Goal: Task Accomplishment & Management: Use online tool/utility

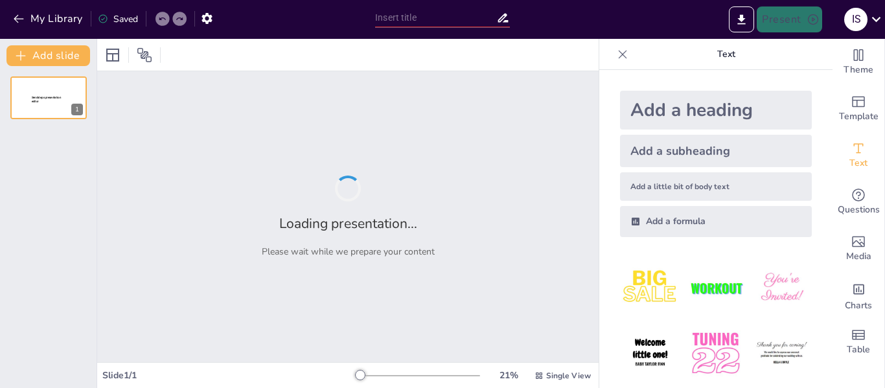
type input "The Vortex Project: Mengguncang Festival Musik Indonesia"
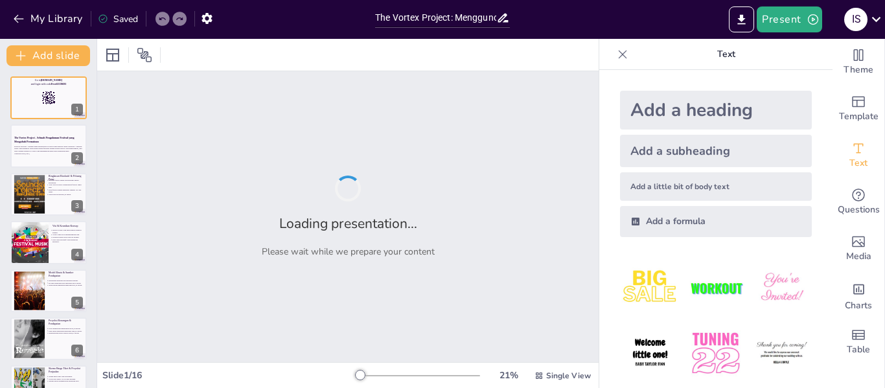
checkbox input "true"
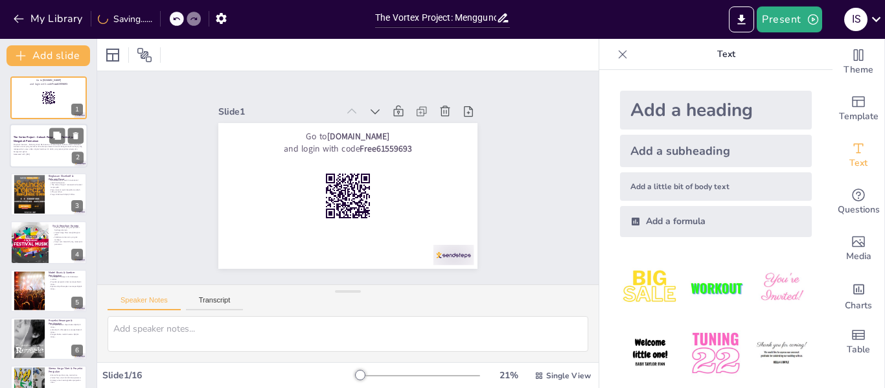
click at [51, 149] on p "Proposal Investasi - Peluang untuk Berinvestasi di Masa Depan Industri Musik In…" at bounding box center [49, 148] width 70 height 10
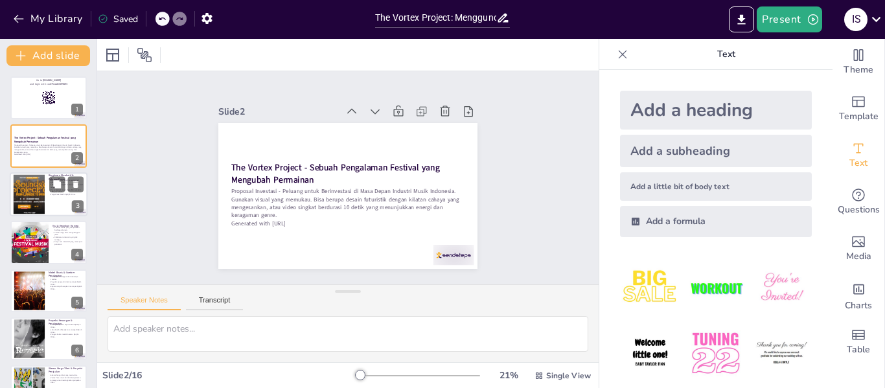
checkbox input "true"
type textarea "Masalah ini menjadi fokus utama karena banyak festival saat ini tidak mampu men…"
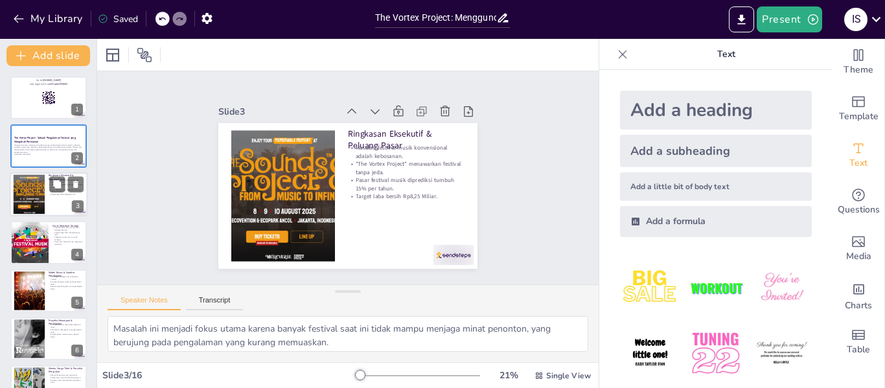
checkbox input "true"
type textarea "Visi ini penting untuk menciptakan identitas festival yang kuat dan menarik bag…"
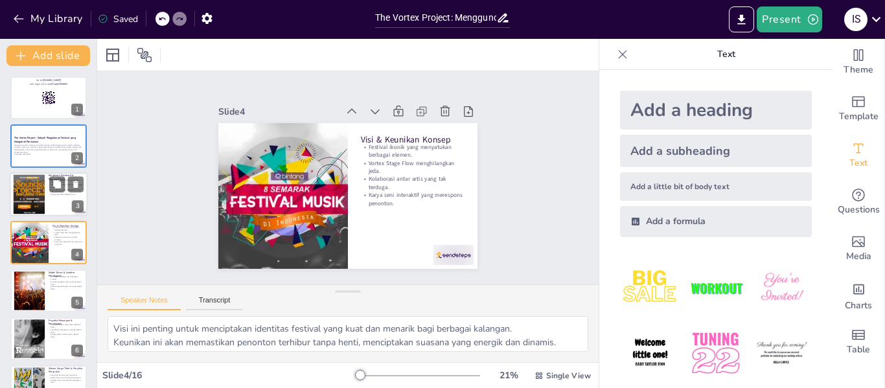
checkbox input "true"
type textarea "Model bisnis yang beragam akan membantu mengurangi risiko dan meningkatkan pelu…"
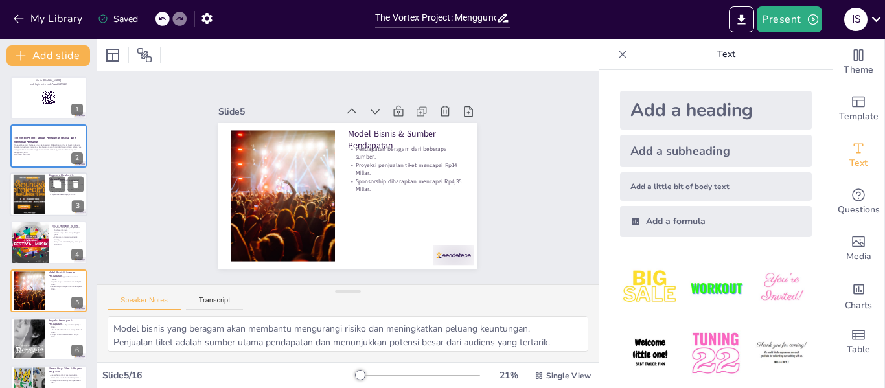
checkbox input "true"
type textarea "Proyeksi ini memberikan gambaran tentang potensi finansial yang dapat dicapai m…"
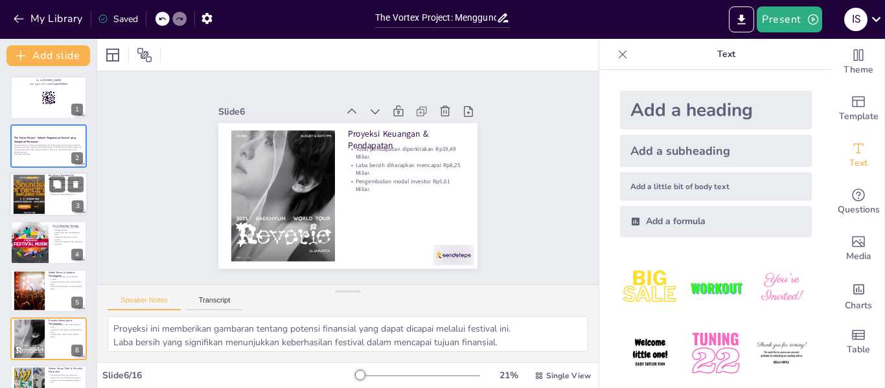
checkbox input "true"
type textarea "Skema harga yang terencana akan membantu dalam menarik lebih banyak penonton da…"
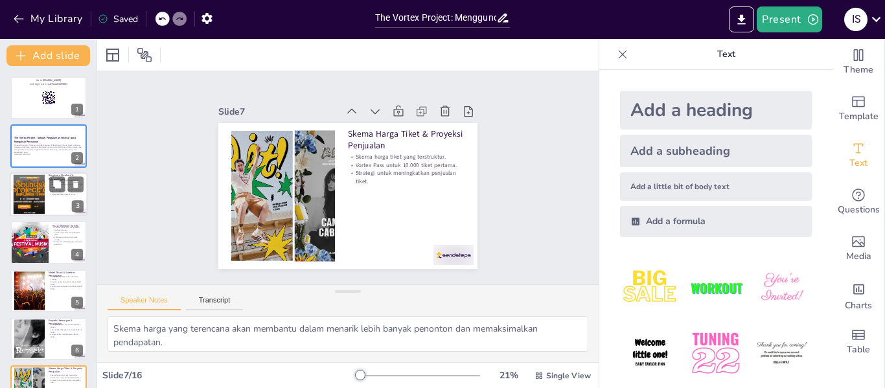
checkbox input "true"
type textarea "Pendekatan ini sangat efektif dalam mencapai audiens muda yang aktif di platfor…"
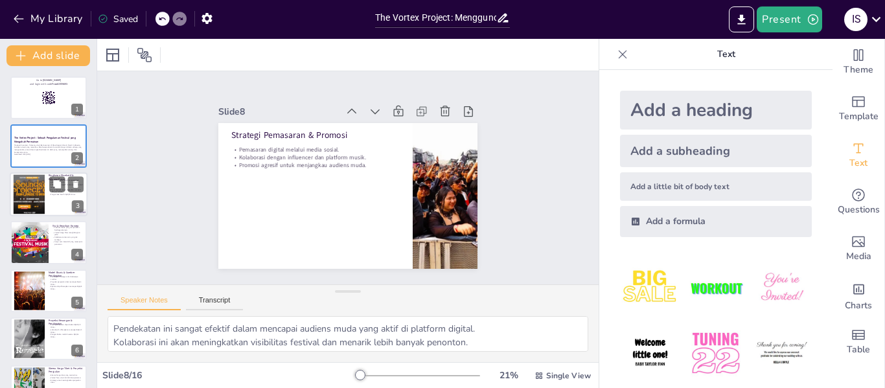
checkbox input "true"
type textarea "Tinjauan ini penting untuk memahami posisi [DEMOGRAPHIC_DATA] di pasar dan baga…"
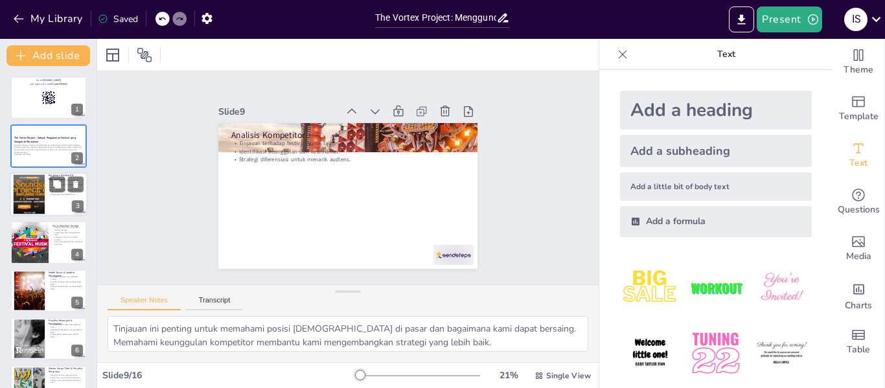
checkbox input "true"
type textarea "Pengalaman tim kami adalah aset berharga yang akan mendukung keberhasilan festi…"
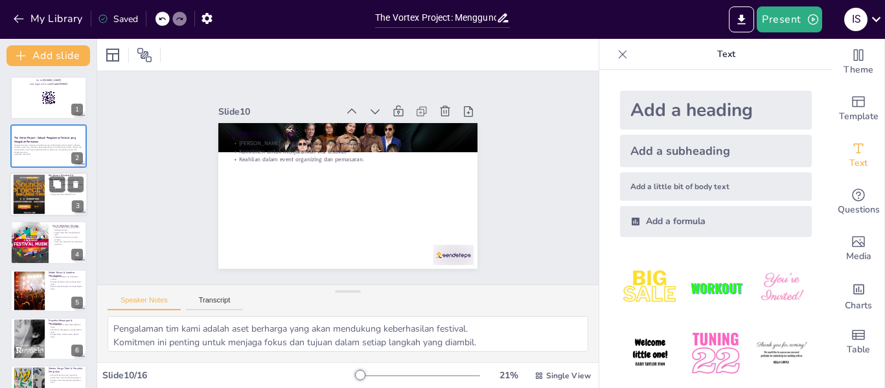
checkbox input "true"
type textarea "Logistik yang baik adalah kunci untuk menjalankan festival dengan sukses dan me…"
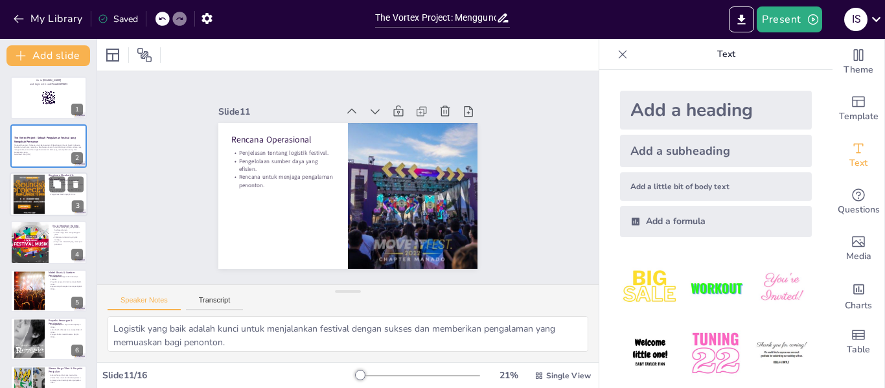
checkbox input "true"
type textarea "Identifikasi risiko ini penting untuk mempersiapkan langkah-langkah yang tepat …"
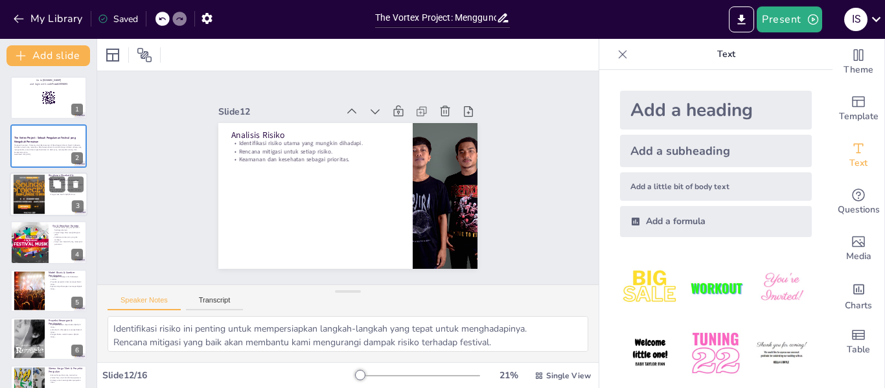
checkbox input "true"
type textarea "Ekspansi ini penting untuk menjangkau audiens yang lebih luas dan meningkatkan …"
checkbox input "true"
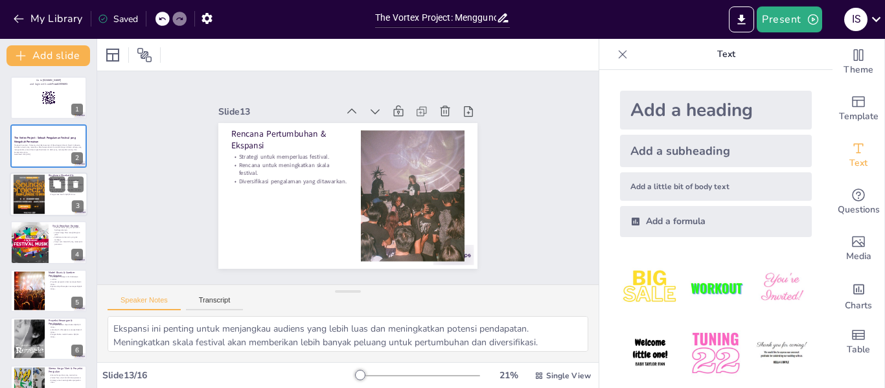
type textarea "Kesimpulan ini penting untuk menekankan nilai yang dapat diperoleh oleh para in…"
checkbox input "true"
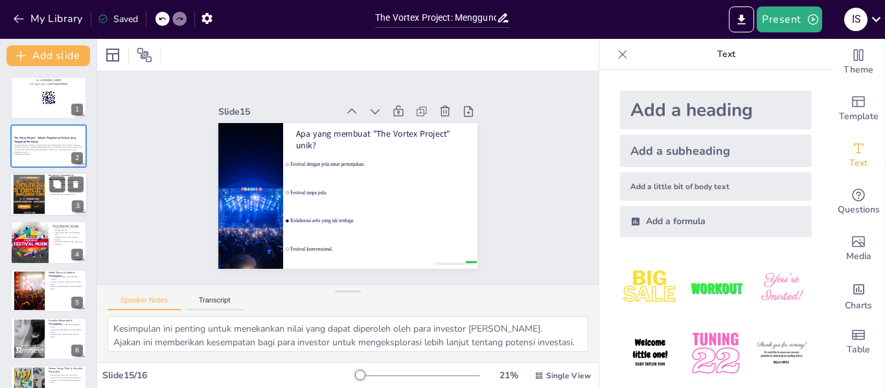
type textarea "Jawaban yang benar adalah "Kolaborasi artis yang tak terduga" yang dijelaskan d…"
checkbox input "true"
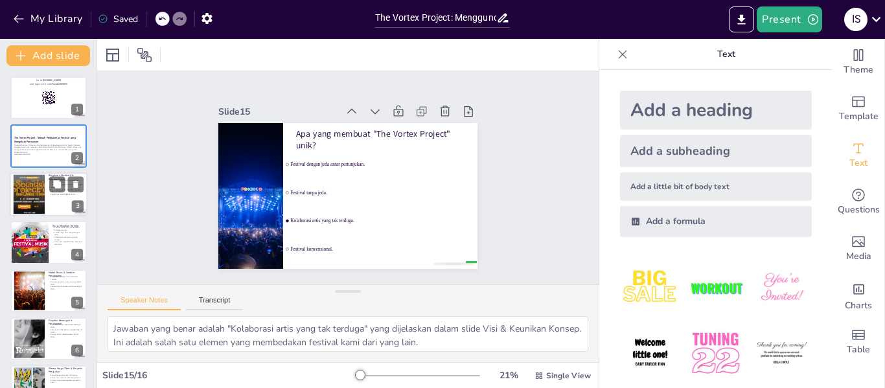
type textarea "Kesimpulan ini penting untuk menekankan nilai yang dapat diperoleh oleh para in…"
checkbox input "true"
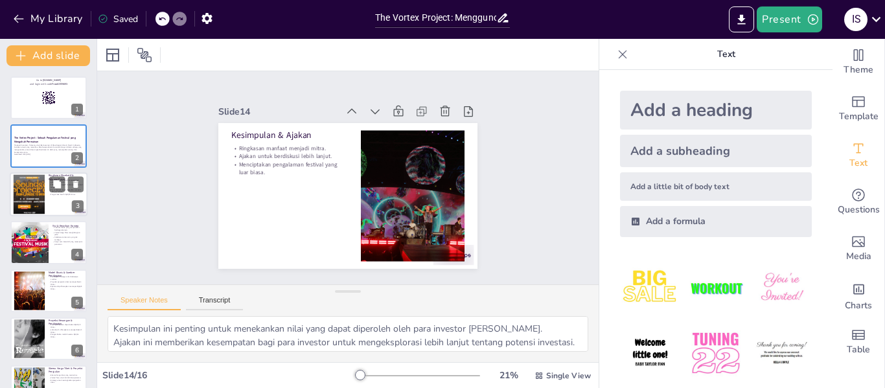
type textarea "Ekspansi ini penting untuk menjangkau audiens yang lebih luas dan meningkatkan …"
checkbox input "true"
type textarea "Identifikasi risiko ini penting untuk mempersiapkan langkah-langkah yang tepat …"
checkbox input "true"
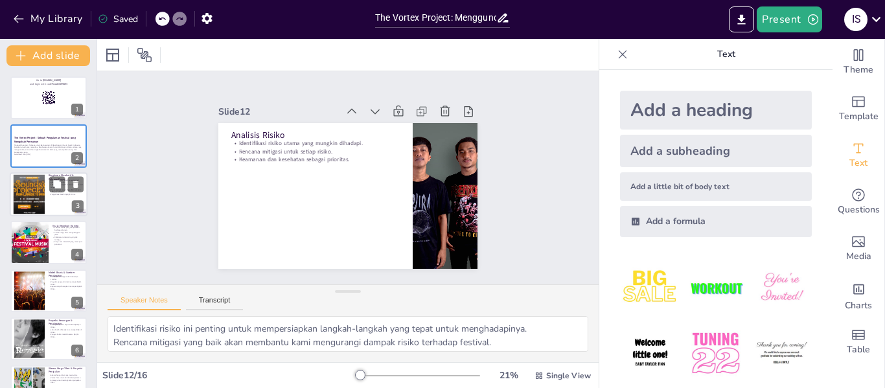
type textarea "Logistik yang baik adalah kunci untuk menjalankan festival dengan sukses dan me…"
checkbox input "true"
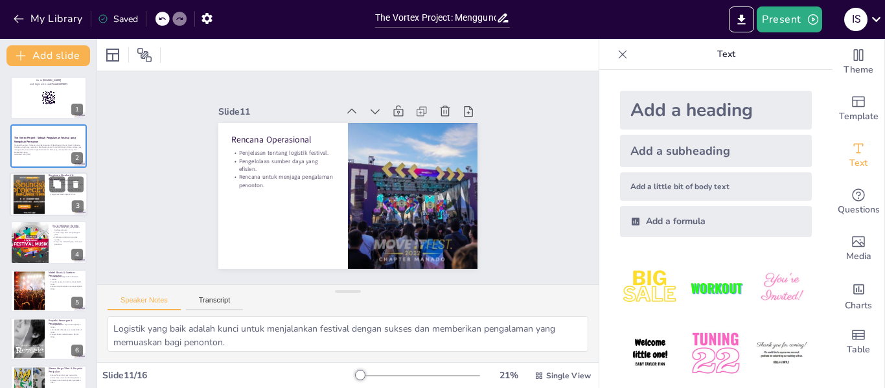
type textarea "Pengalaman tim kami adalah aset berharga yang akan mendukung keberhasilan festi…"
checkbox input "true"
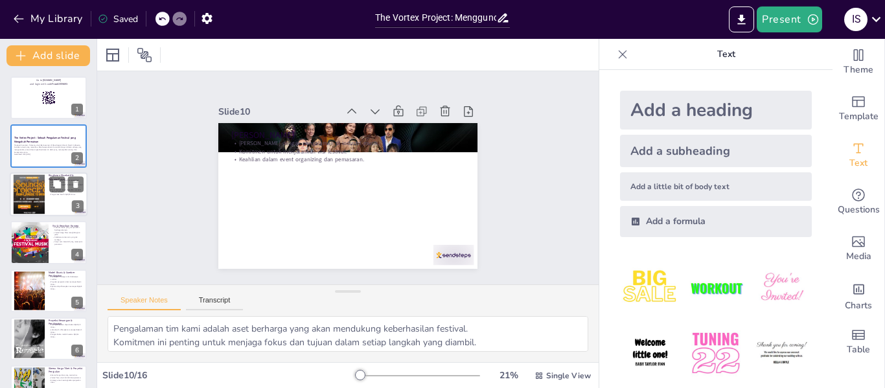
type textarea "Tinjauan ini penting untuk memahami posisi [DEMOGRAPHIC_DATA] di pasar dan baga…"
checkbox input "true"
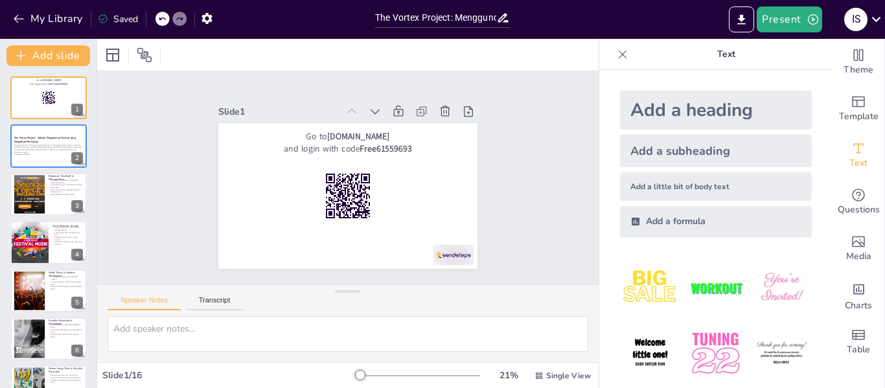
scroll to position [76, 0]
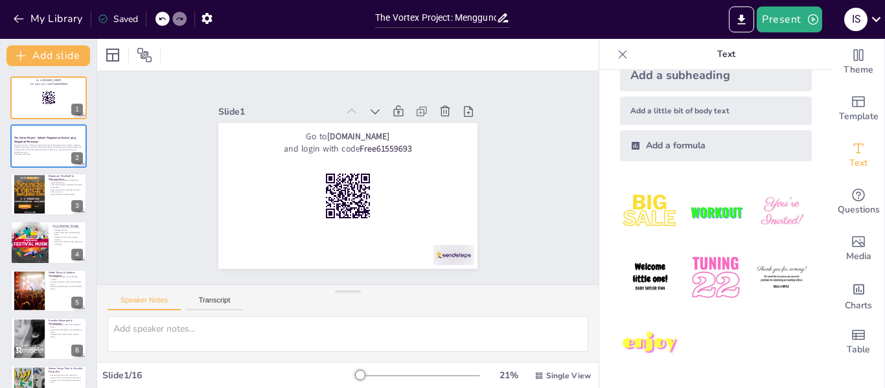
click at [644, 334] on img at bounding box center [650, 343] width 60 height 60
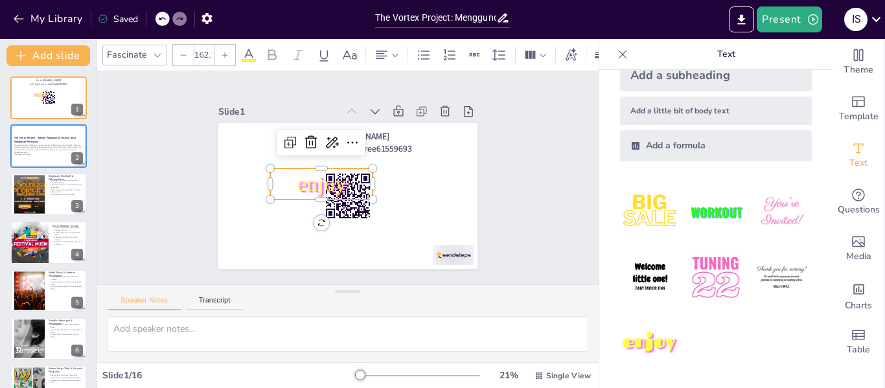
click at [647, 271] on img at bounding box center [650, 277] width 60 height 60
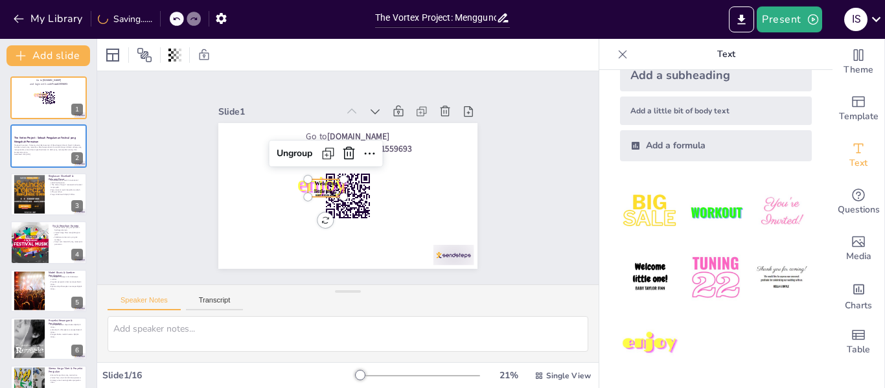
checkbox input "true"
